Goal: Task Accomplishment & Management: Use online tool/utility

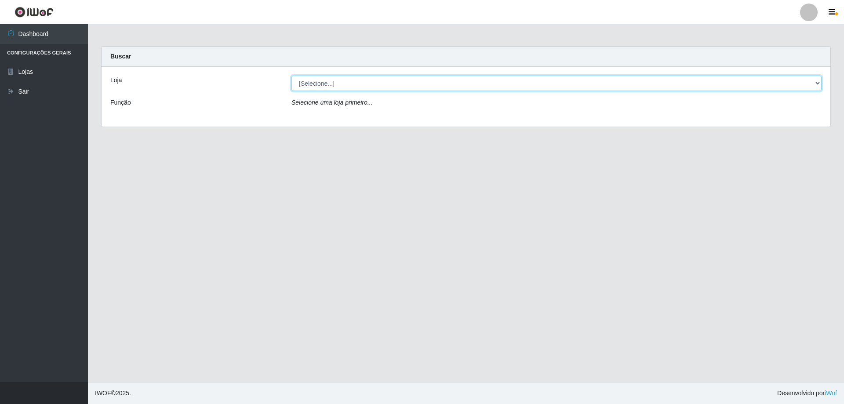
click at [320, 83] on select "[Selecione...] Atacado Vem - [STREET_ADDRESS]" at bounding box center [557, 83] width 530 height 15
select select "461"
click at [292, 76] on select "[Selecione...] Atacado Vem - [STREET_ADDRESS]" at bounding box center [557, 83] width 530 height 15
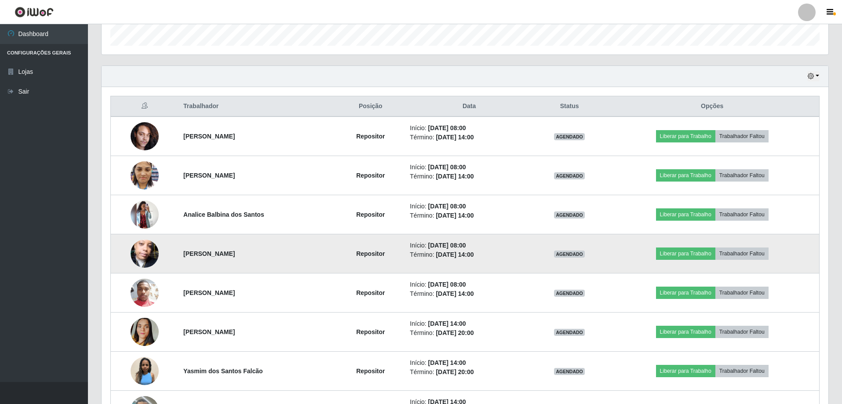
scroll to position [396, 0]
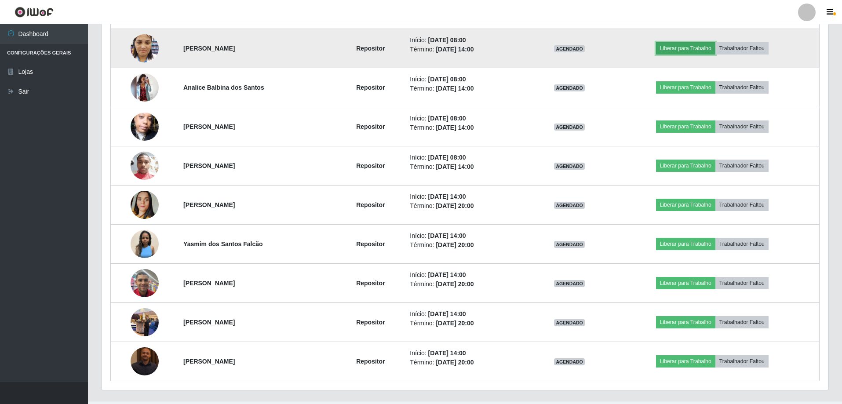
click at [663, 52] on button "Liberar para Trabalho" at bounding box center [685, 48] width 59 height 12
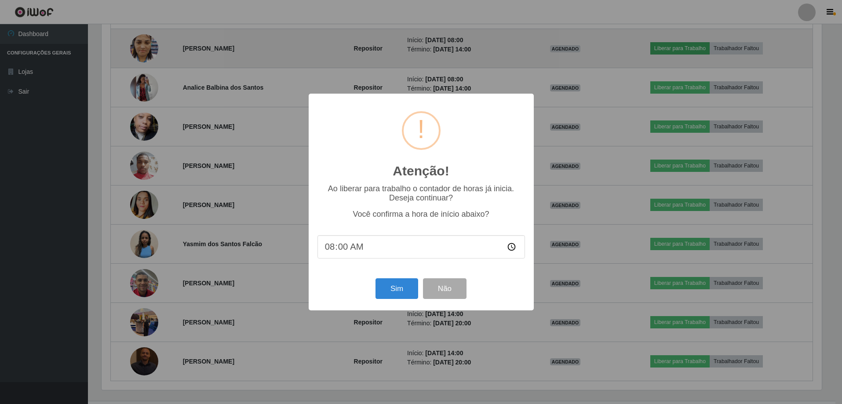
scroll to position [182, 723]
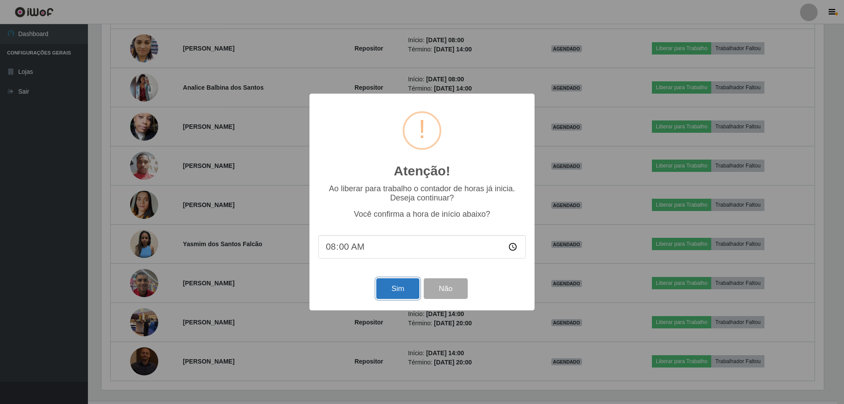
click at [400, 296] on button "Sim" at bounding box center [397, 288] width 43 height 21
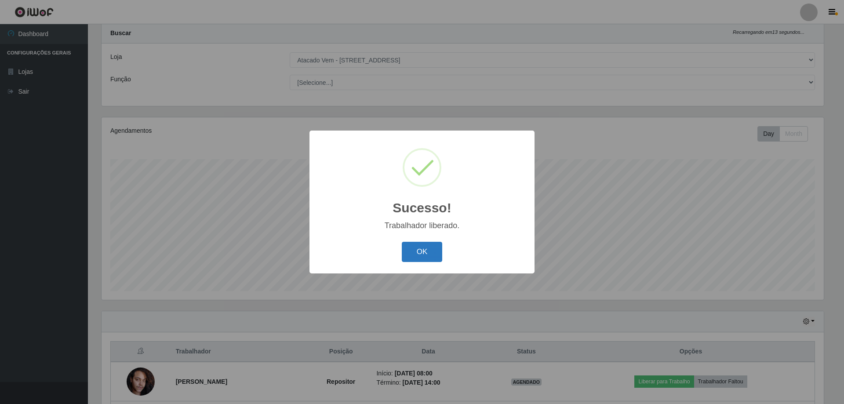
click at [415, 252] on button "OK" at bounding box center [422, 252] width 41 height 21
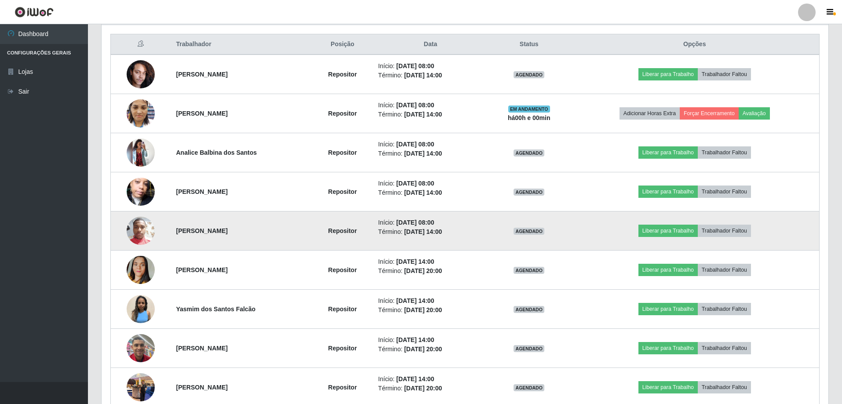
scroll to position [331, 0]
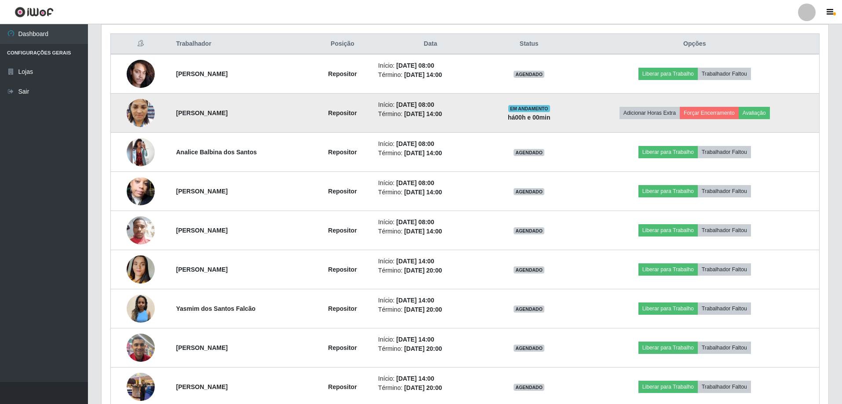
drag, startPoint x: 375, startPoint y: 105, endPoint x: 454, endPoint y: 115, distance: 79.8
click at [454, 115] on ul "Início: 22/09/2025, 08:00 Término: 22/09/2025, 14:00" at bounding box center [430, 109] width 105 height 18
click at [464, 115] on li "Término: 22/09/2025, 14:00" at bounding box center [430, 113] width 105 height 9
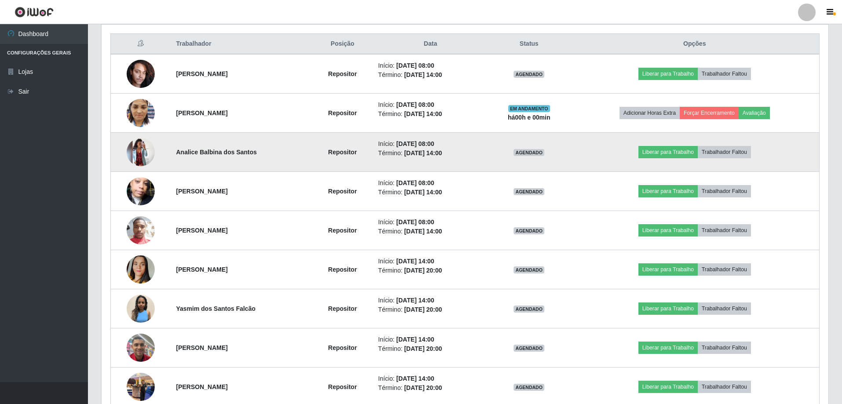
click at [464, 160] on td "Início: 22/09/2025, 08:00 Término: 22/09/2025, 14:00" at bounding box center [430, 152] width 115 height 39
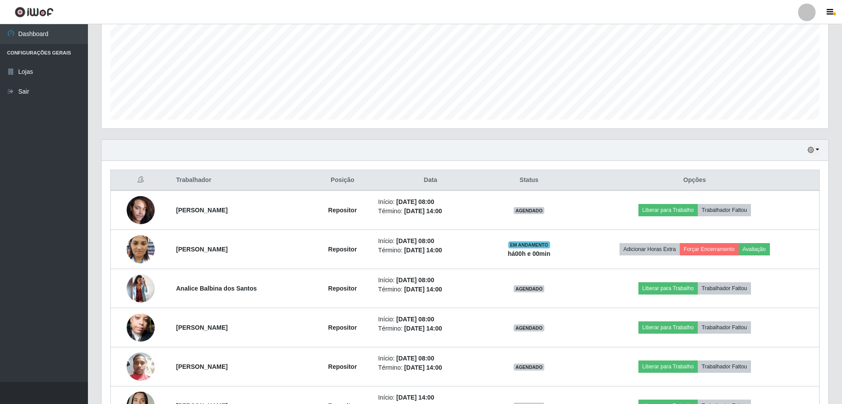
scroll to position [63, 0]
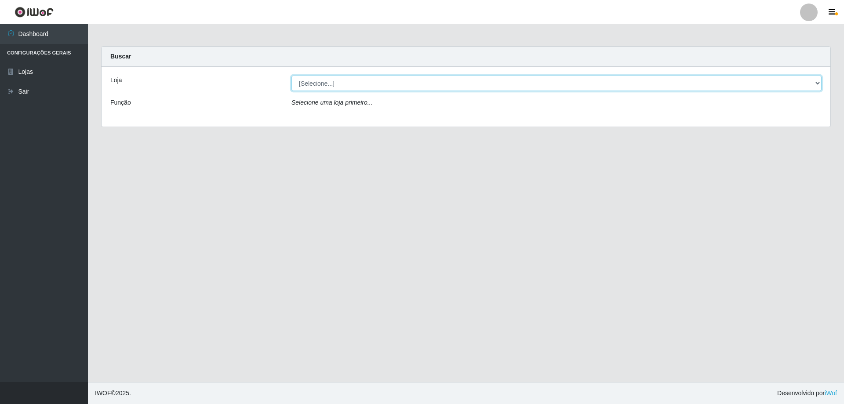
click at [341, 86] on select "[Selecione...] Atacado Vem - [STREET_ADDRESS]" at bounding box center [557, 83] width 530 height 15
select select "461"
click at [292, 76] on select "[Selecione...] Atacado Vem - [STREET_ADDRESS]" at bounding box center [557, 83] width 530 height 15
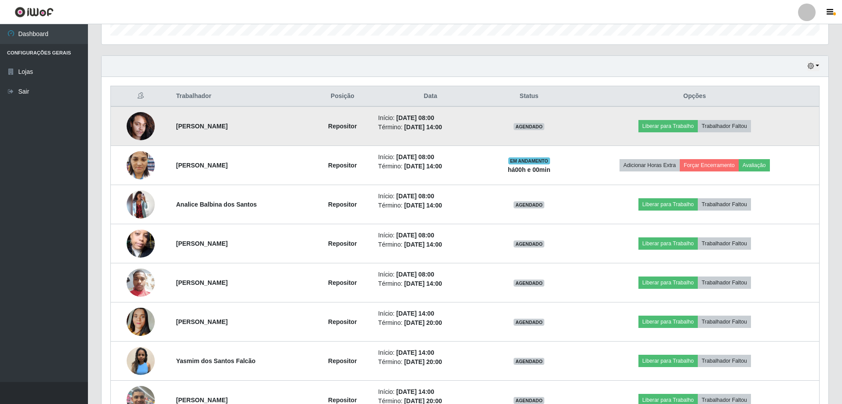
scroll to position [352, 0]
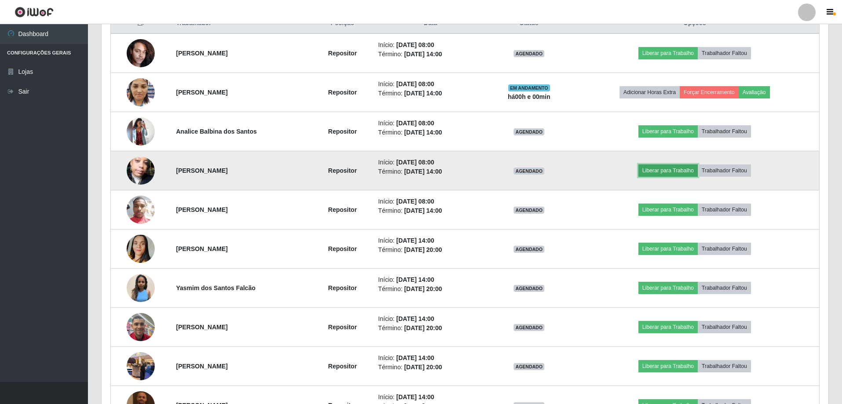
click at [657, 172] on button "Liberar para Trabalho" at bounding box center [668, 170] width 59 height 12
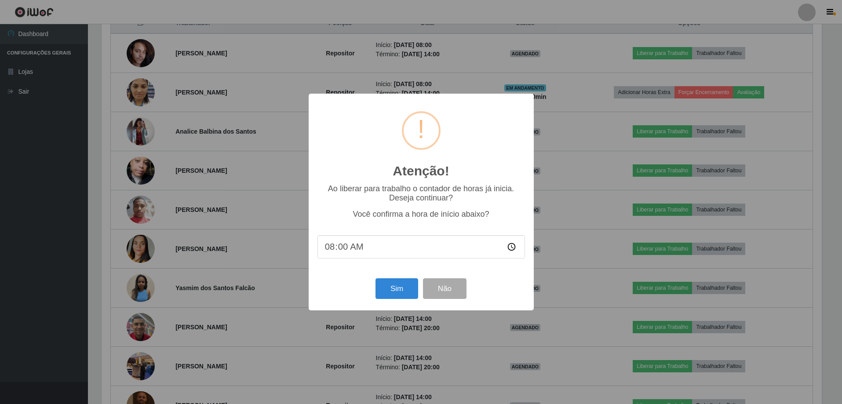
scroll to position [182, 723]
click at [412, 296] on button "Sim" at bounding box center [397, 288] width 43 height 21
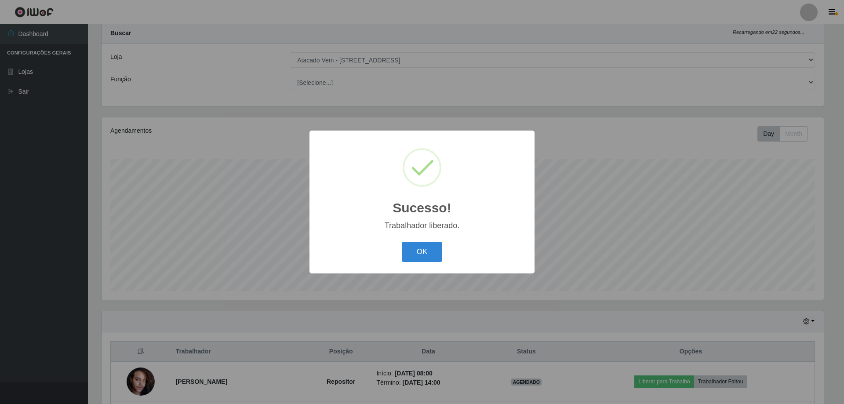
click at [418, 266] on div "Sucesso! × Trabalhador liberado. OK Cancel" at bounding box center [422, 202] width 225 height 142
click at [424, 252] on button "OK" at bounding box center [422, 252] width 41 height 21
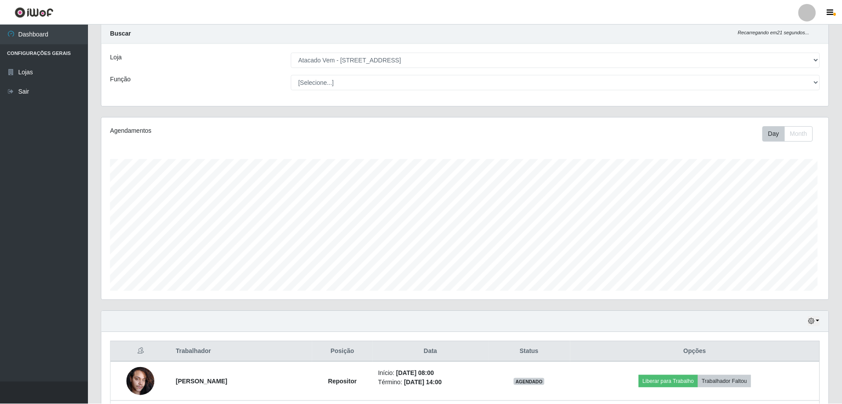
scroll to position [182, 727]
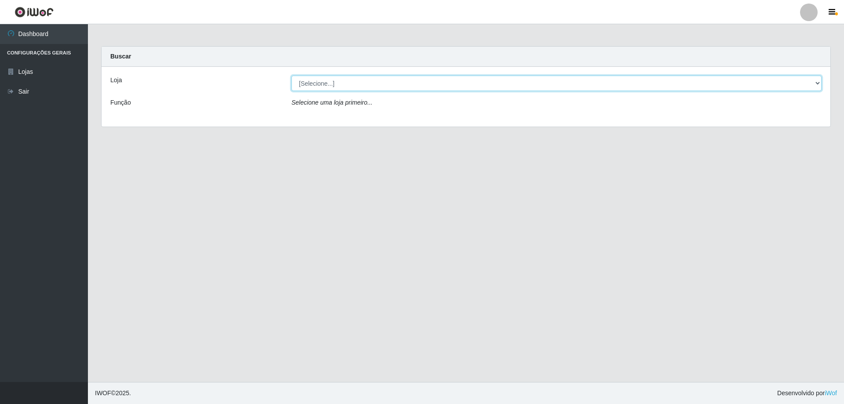
click at [326, 84] on select "[Selecione...] Atacado Vem - [STREET_ADDRESS]" at bounding box center [557, 83] width 530 height 15
select select "461"
click at [292, 76] on select "[Selecione...] Atacado Vem - [STREET_ADDRESS]" at bounding box center [557, 83] width 530 height 15
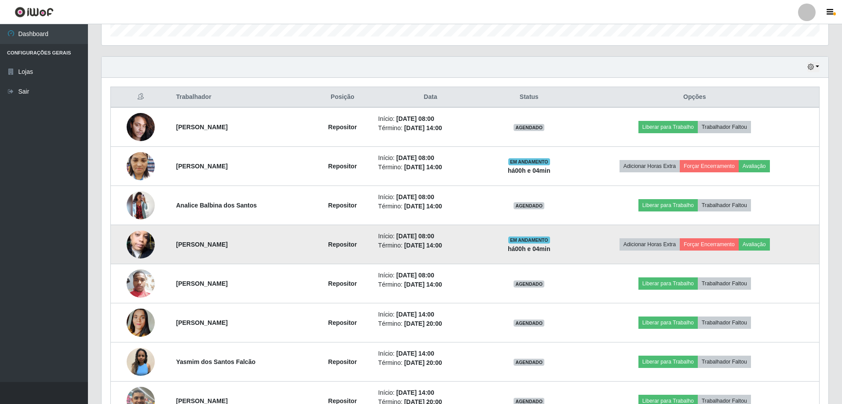
scroll to position [308, 0]
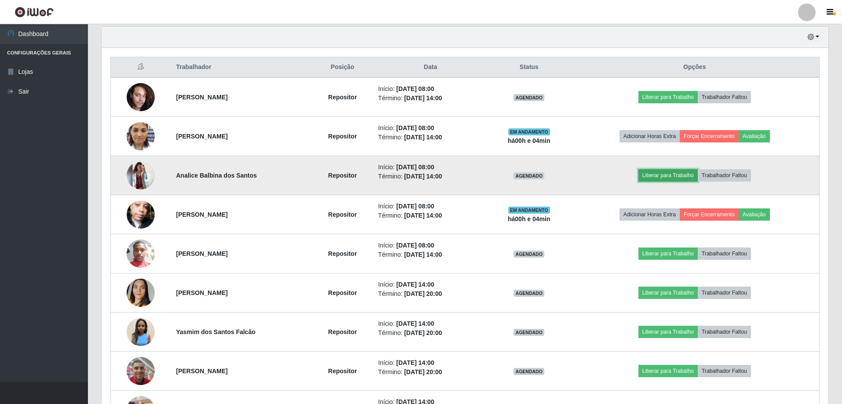
click at [662, 176] on button "Liberar para Trabalho" at bounding box center [668, 175] width 59 height 12
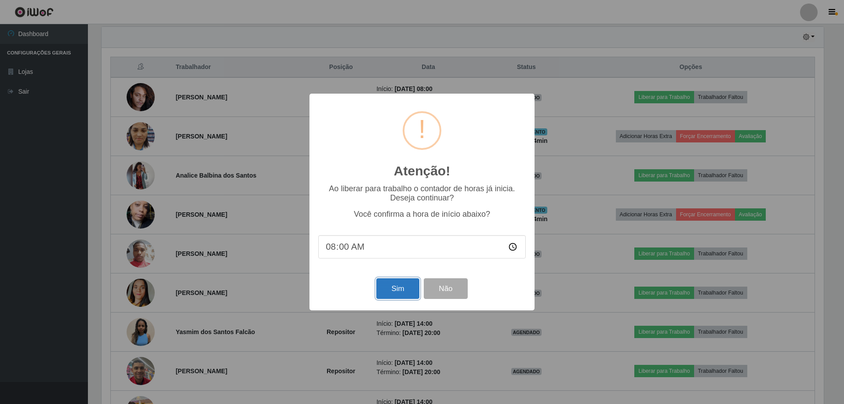
click at [411, 294] on button "Sim" at bounding box center [397, 288] width 43 height 21
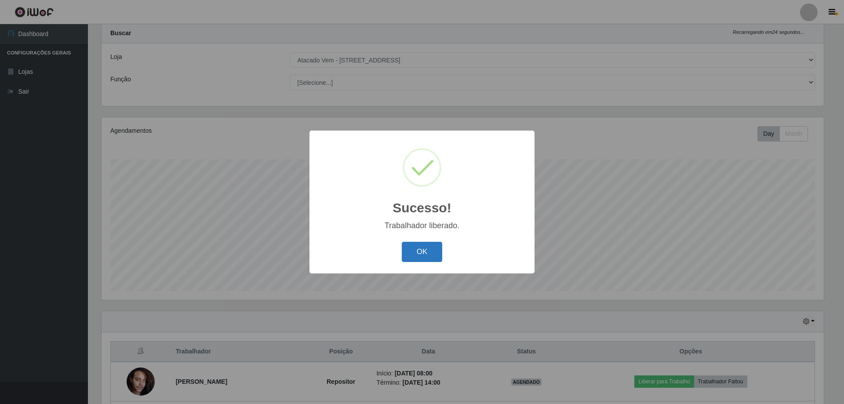
click at [419, 249] on button "OK" at bounding box center [422, 252] width 41 height 21
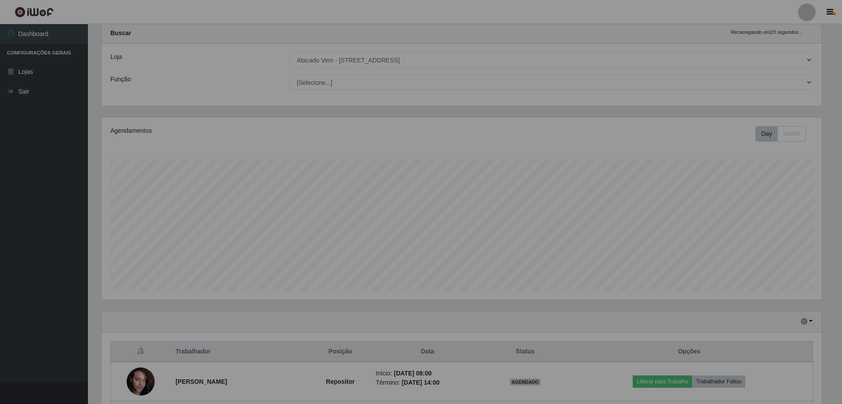
scroll to position [182, 727]
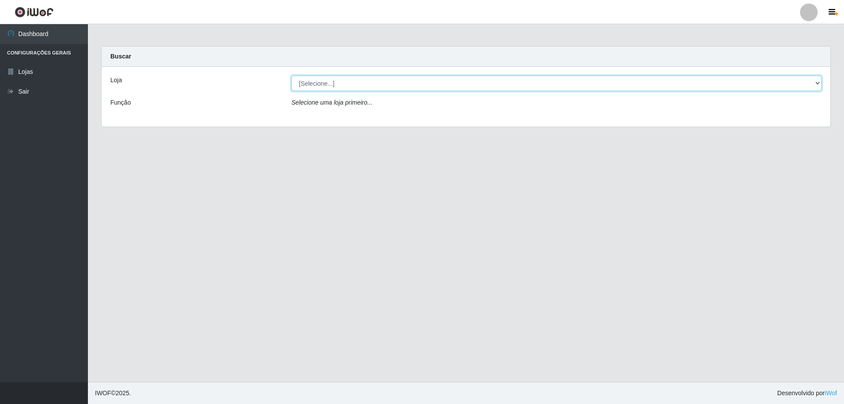
click at [351, 89] on select "[Selecione...] Atacado Vem - [STREET_ADDRESS]" at bounding box center [557, 83] width 530 height 15
select select "461"
click at [292, 76] on select "[Selecione...] Atacado Vem - [STREET_ADDRESS]" at bounding box center [557, 83] width 530 height 15
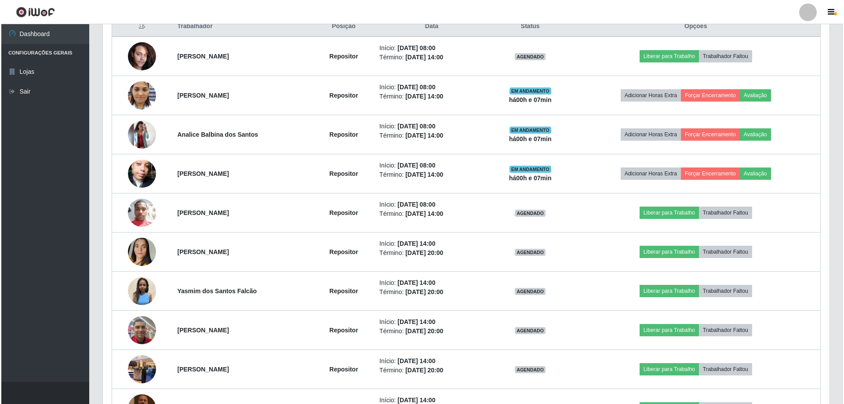
scroll to position [352, 0]
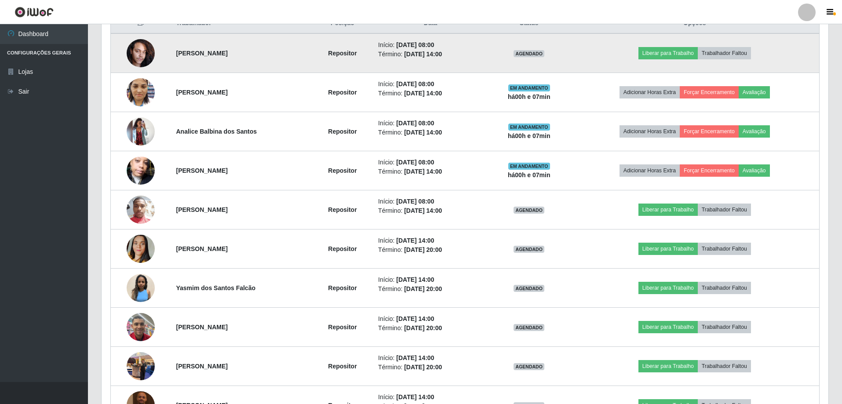
click at [149, 55] on img at bounding box center [141, 52] width 28 height 37
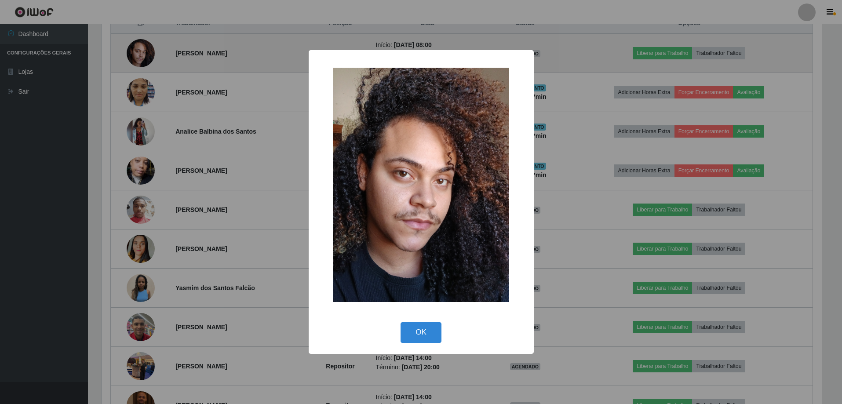
scroll to position [182, 723]
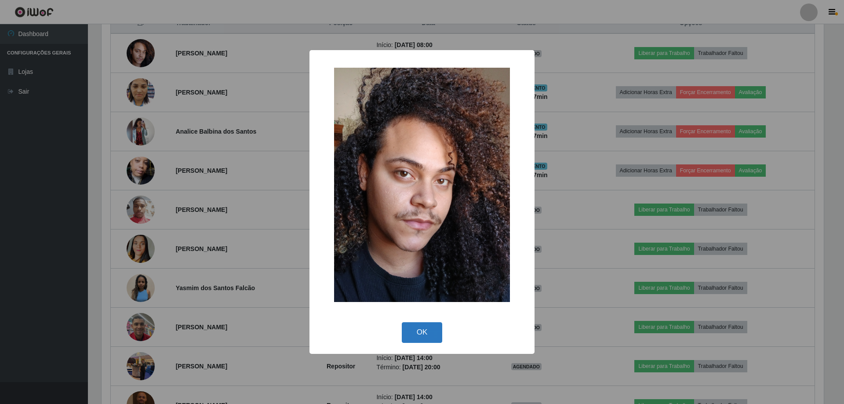
click at [405, 339] on button "OK" at bounding box center [422, 332] width 41 height 21
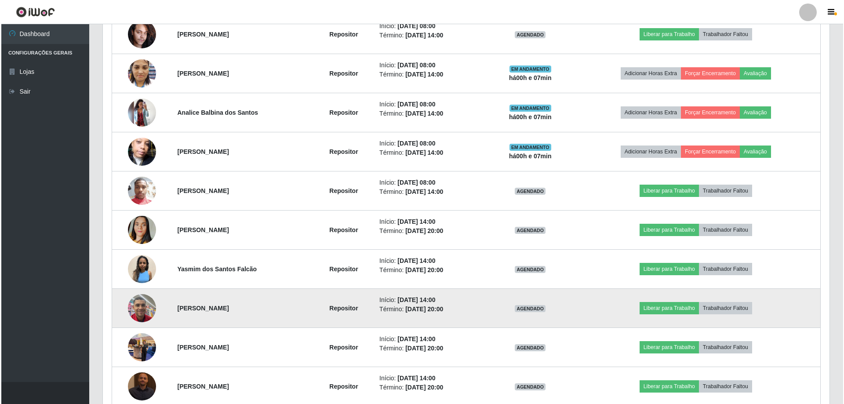
scroll to position [327, 0]
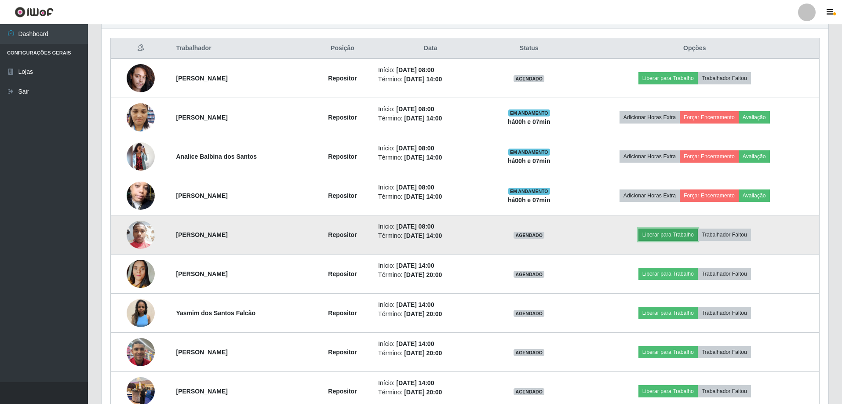
click at [664, 237] on button "Liberar para Trabalho" at bounding box center [668, 235] width 59 height 12
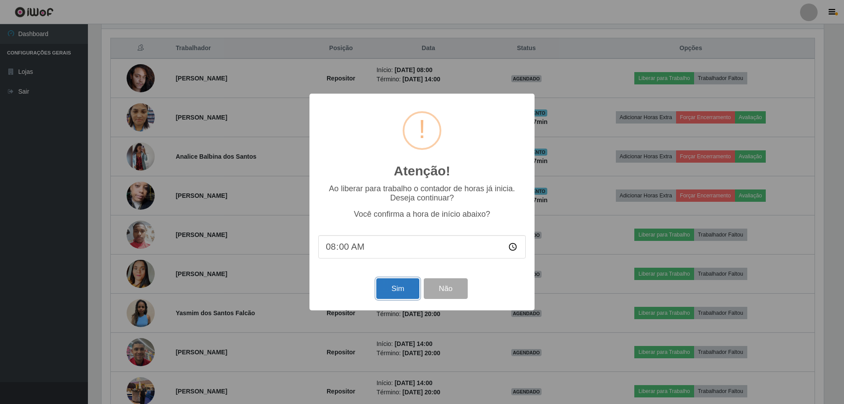
click at [398, 287] on button "Sim" at bounding box center [397, 288] width 43 height 21
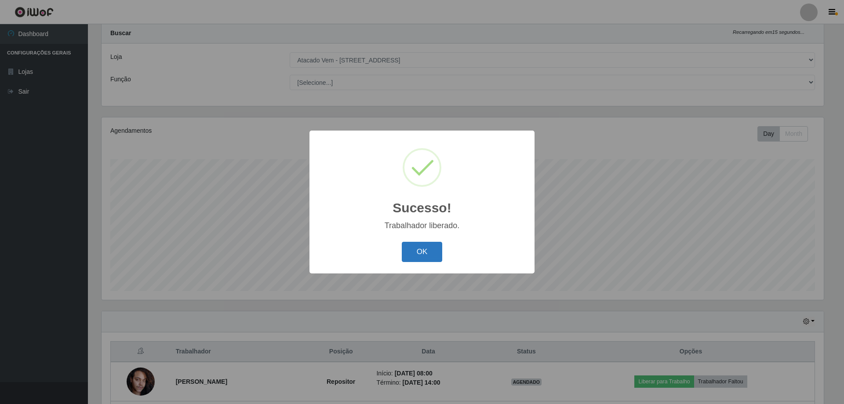
click at [414, 259] on button "OK" at bounding box center [422, 252] width 41 height 21
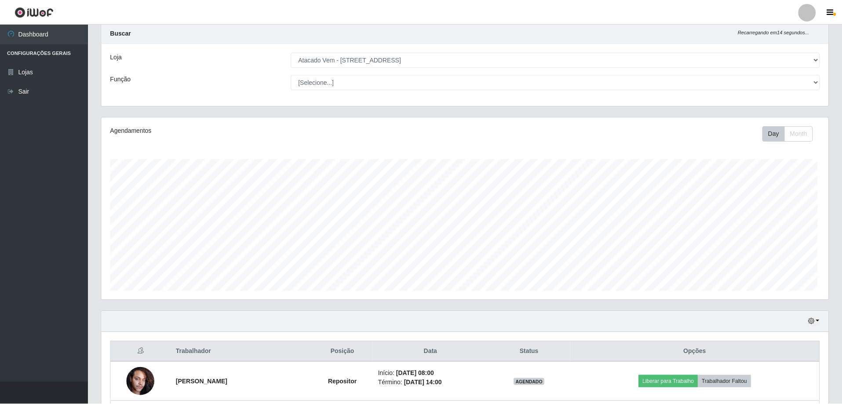
scroll to position [182, 727]
